Goal: Use online tool/utility: Utilize a website feature to perform a specific function

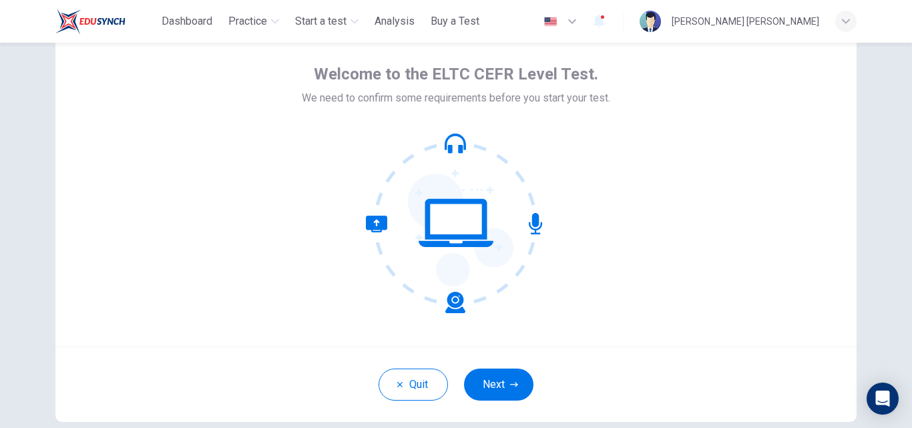
scroll to position [50, 0]
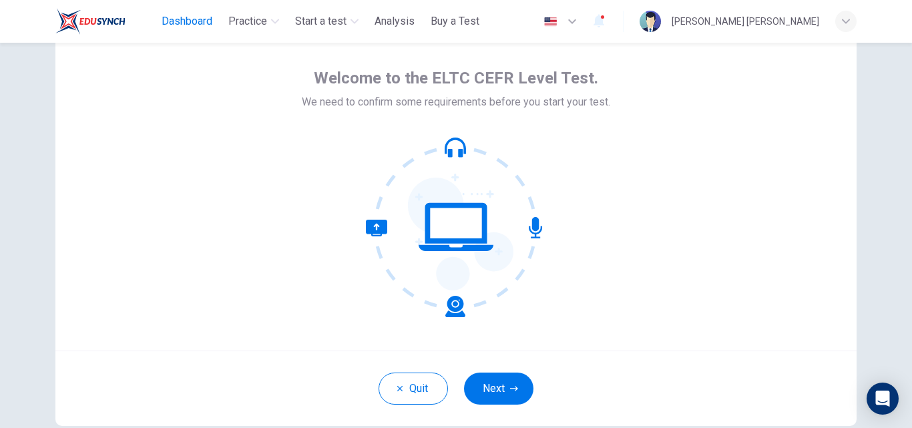
click at [168, 24] on span "Dashboard" at bounding box center [187, 21] width 51 height 16
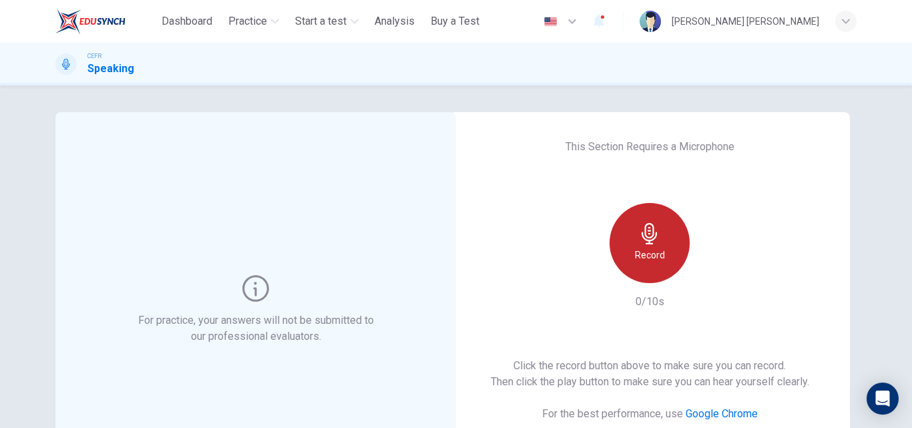
click at [661, 236] on div "Record" at bounding box center [649, 243] width 80 height 80
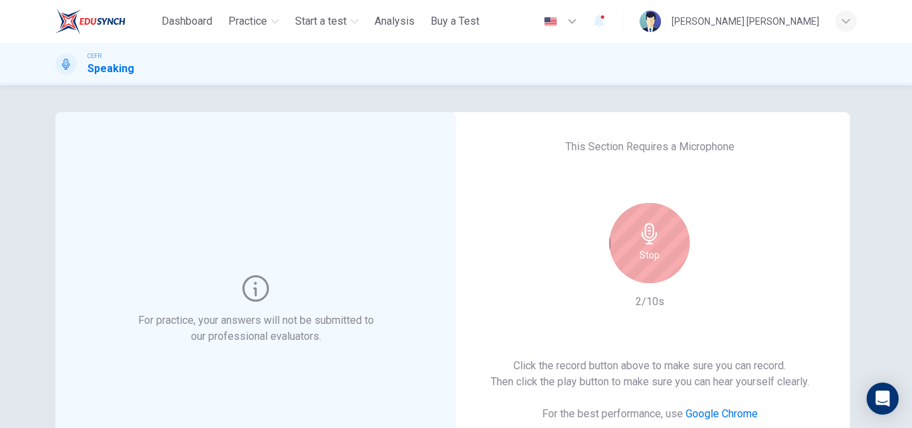
click at [661, 236] on div "Stop" at bounding box center [649, 243] width 80 height 80
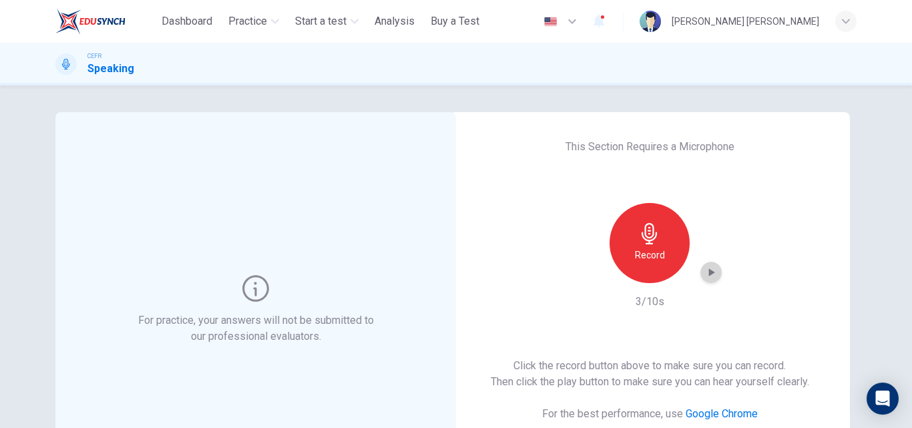
click at [709, 274] on icon "button" at bounding box center [710, 272] width 13 height 13
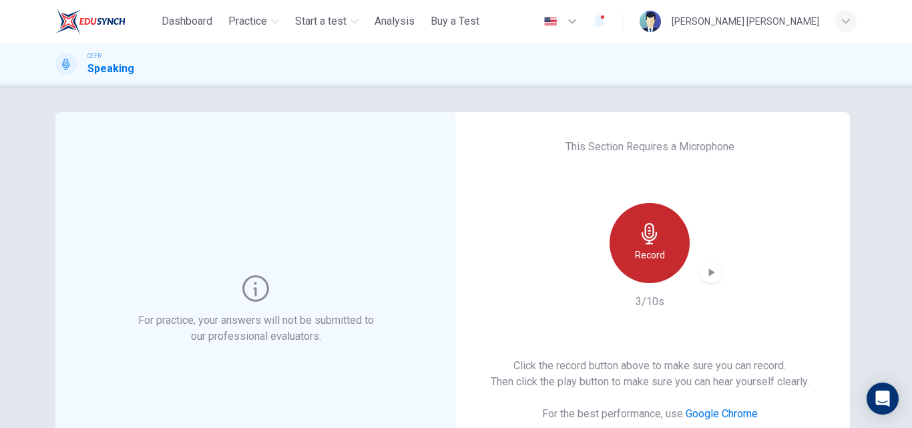
click at [664, 247] on div "Record" at bounding box center [649, 243] width 80 height 80
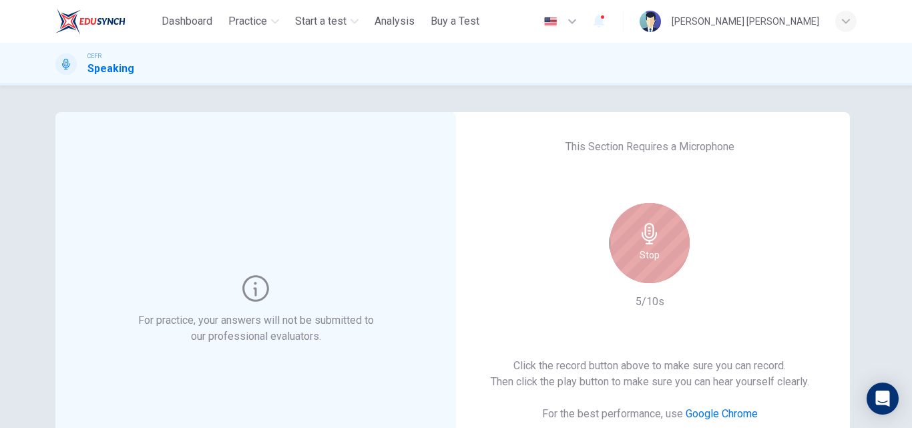
click at [644, 250] on h6 "Stop" at bounding box center [649, 255] width 20 height 16
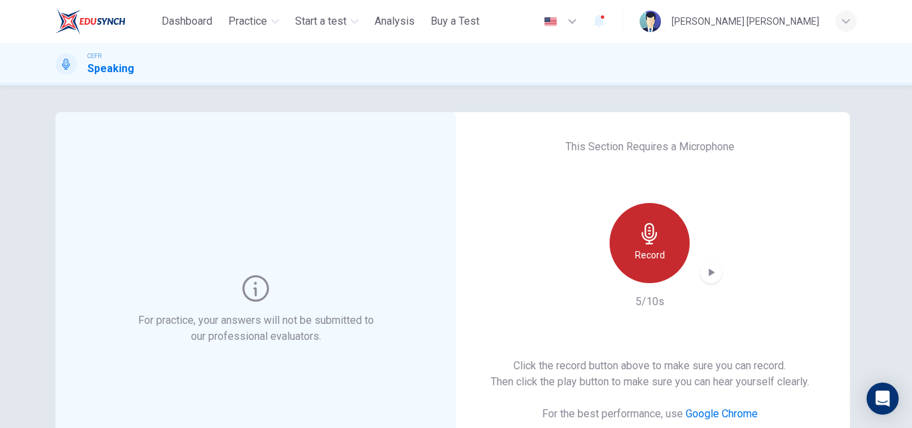
click at [628, 234] on div "Record" at bounding box center [649, 243] width 80 height 80
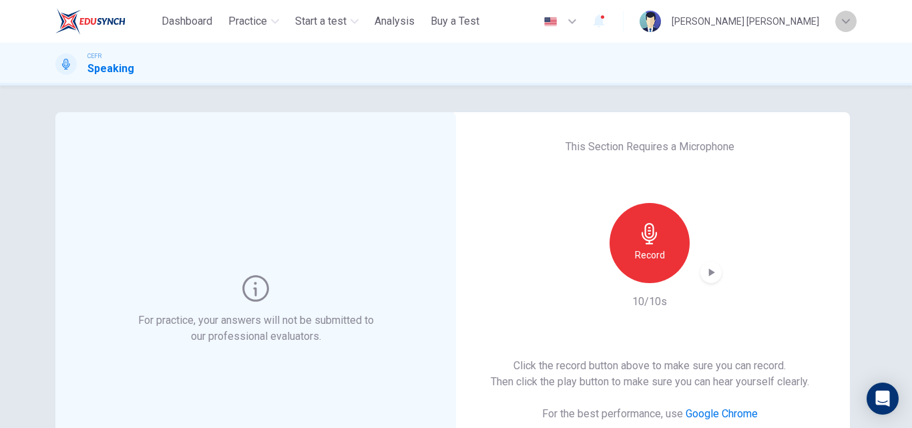
click at [838, 26] on div "button" at bounding box center [845, 21] width 21 height 21
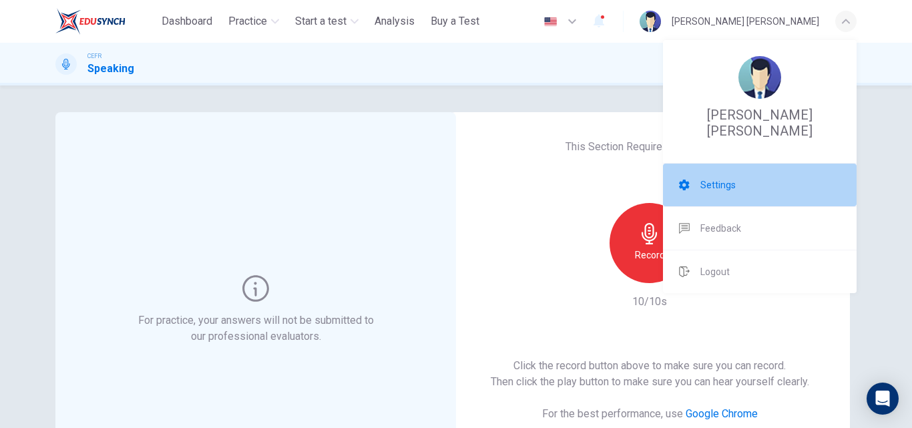
click at [728, 177] on span "Settings" at bounding box center [717, 185] width 35 height 16
